Goal: Find specific page/section: Find specific page/section

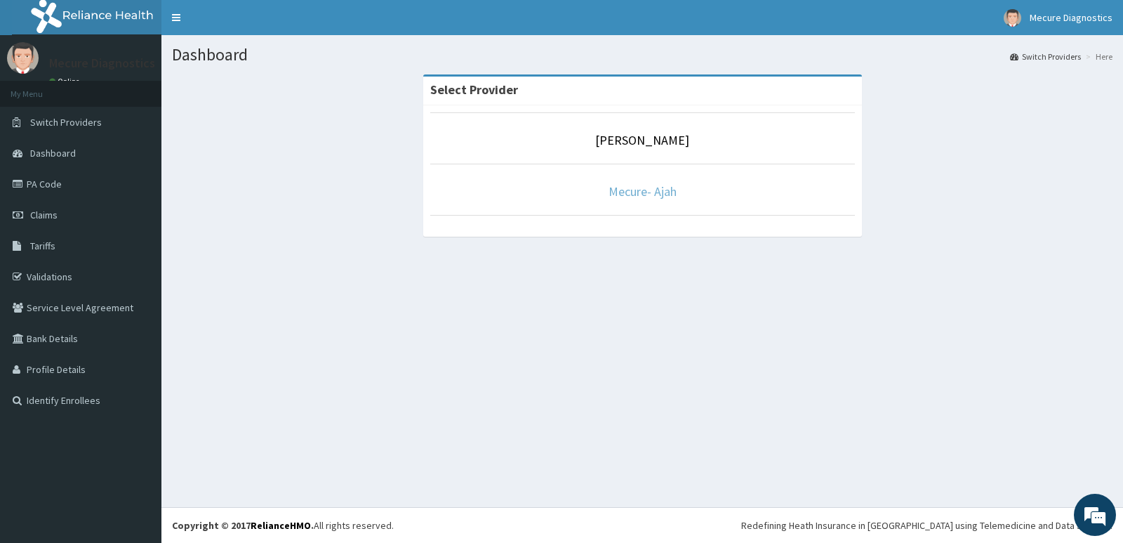
click at [642, 192] on link "Mecure- Ajah" at bounding box center [643, 191] width 68 height 16
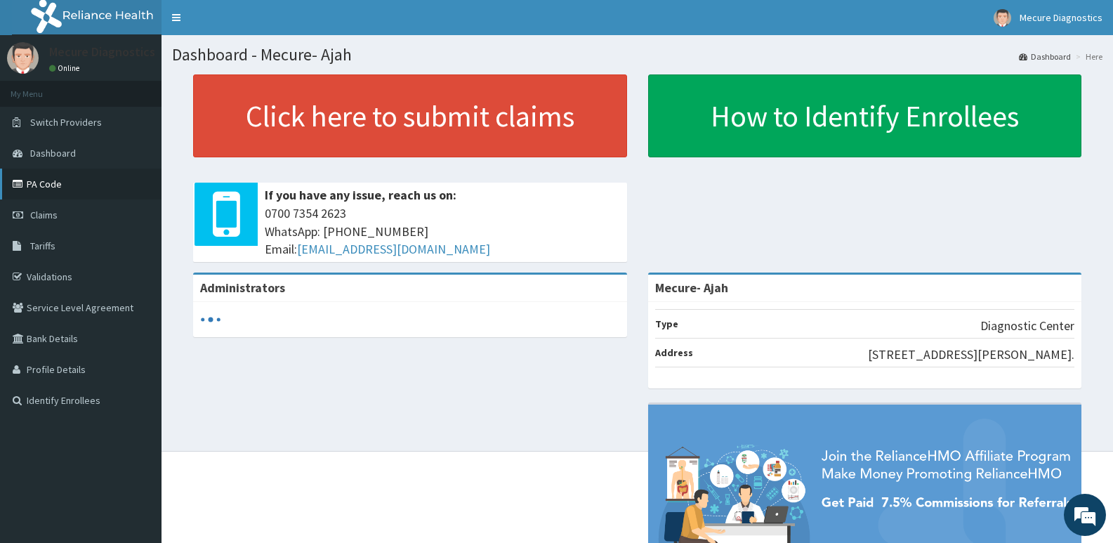
click at [51, 183] on link "PA Code" at bounding box center [80, 183] width 161 height 31
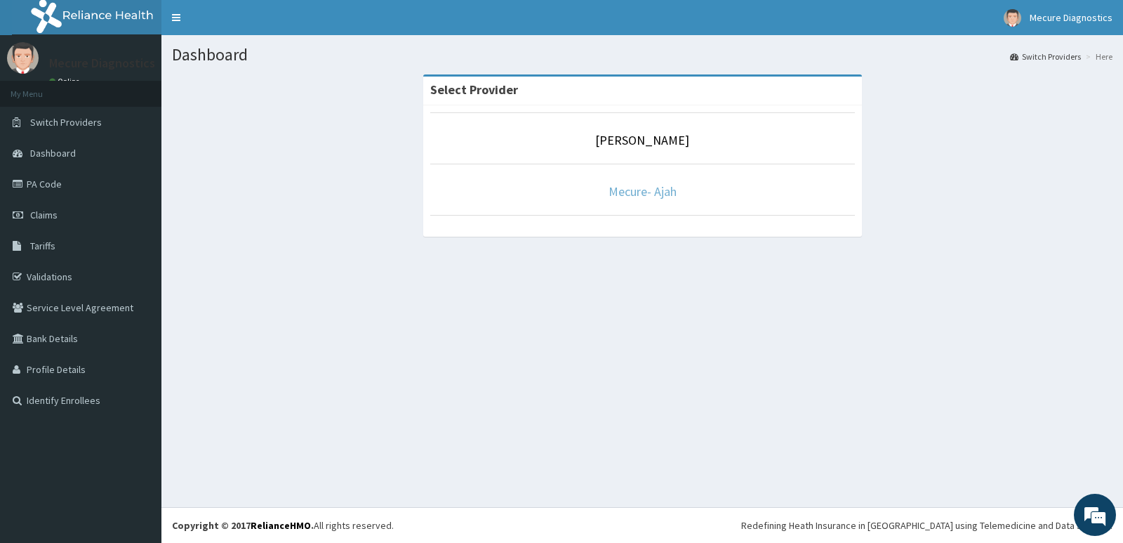
click at [642, 190] on link "Mecure- Ajah" at bounding box center [643, 191] width 68 height 16
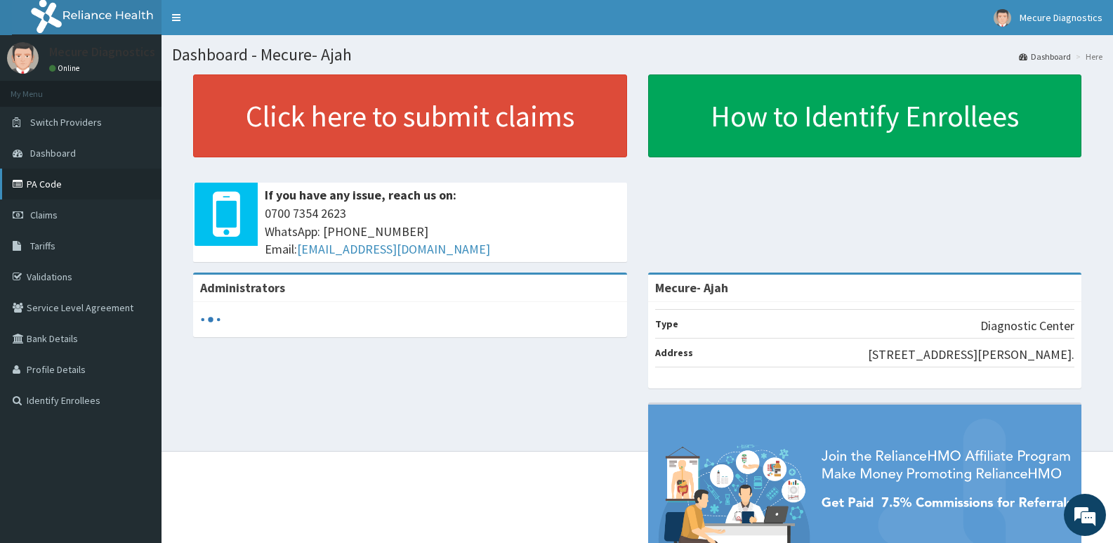
click at [58, 178] on link "PA Code" at bounding box center [80, 183] width 161 height 31
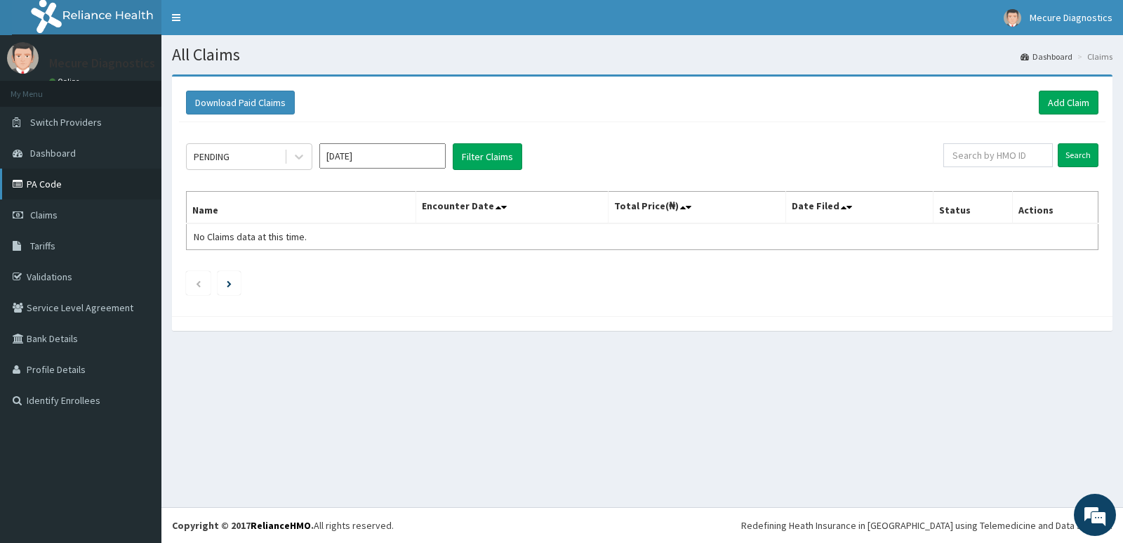
click at [55, 187] on link "PA Code" at bounding box center [80, 183] width 161 height 31
